Goal: Information Seeking & Learning: Learn about a topic

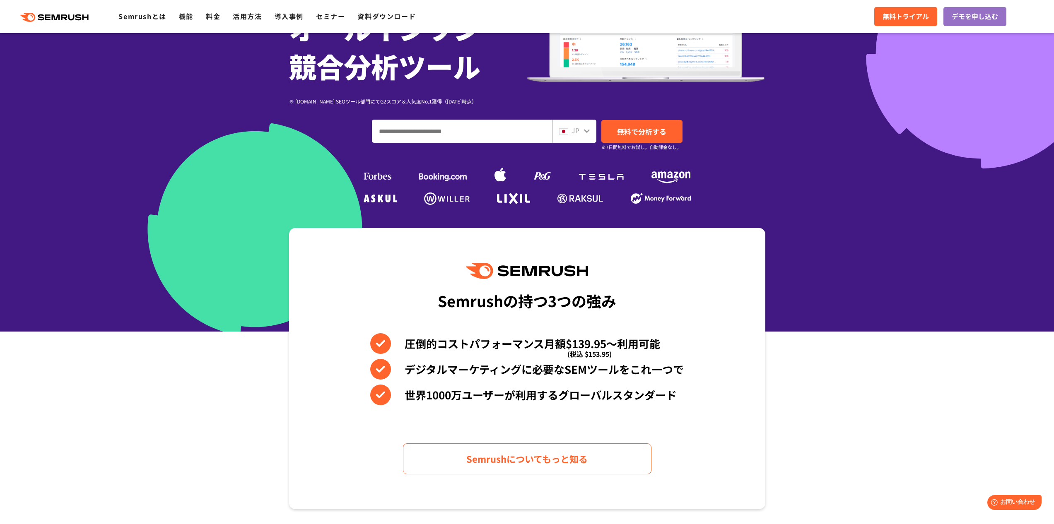
scroll to position [165, 0]
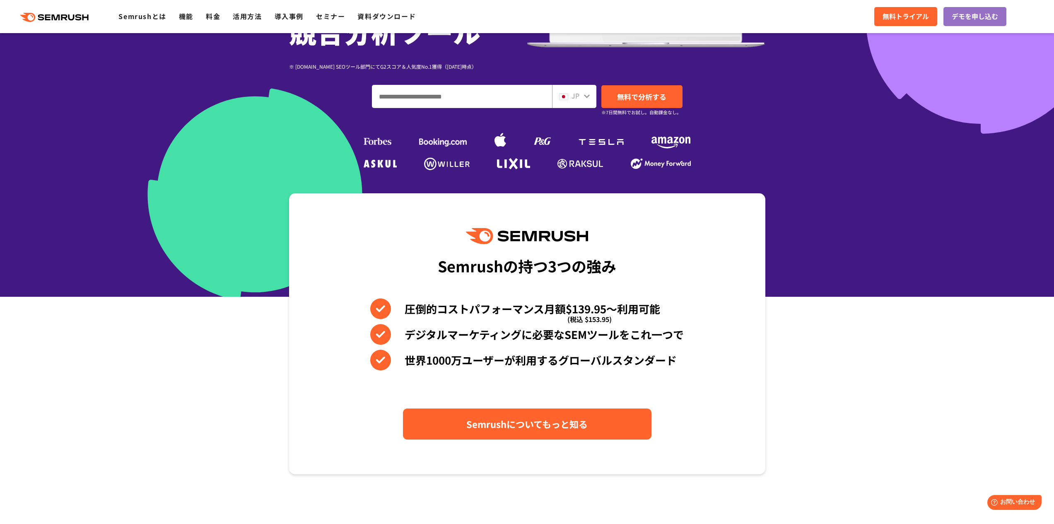
click at [556, 419] on span "Semrushについてもっと知る" at bounding box center [526, 424] width 121 height 14
